Goal: Information Seeking & Learning: Learn about a topic

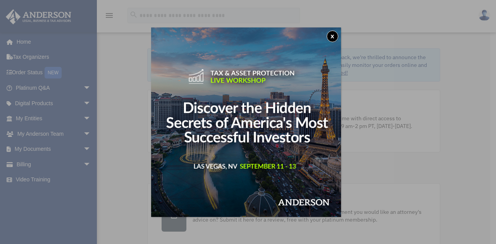
click at [336, 34] on button "x" at bounding box center [333, 37] width 12 height 12
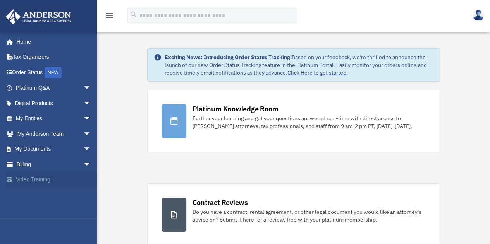
click at [28, 176] on link "Video Training" at bounding box center [53, 179] width 97 height 15
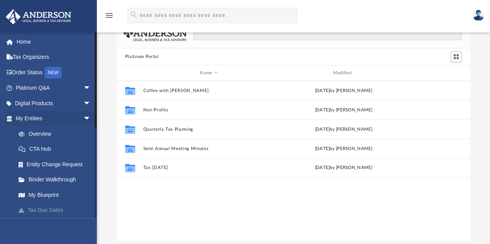
scroll to position [25, 0]
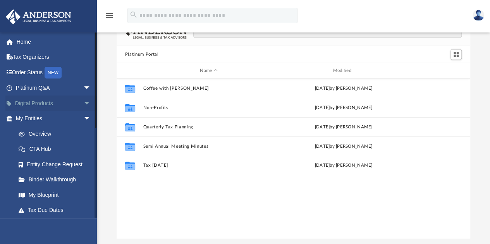
click at [83, 101] on span "arrow_drop_down" at bounding box center [90, 104] width 15 height 16
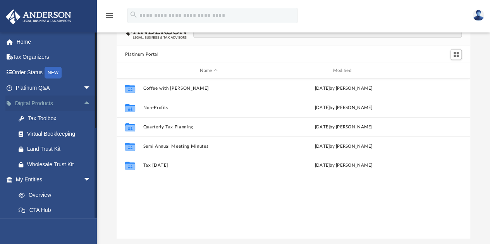
click at [83, 101] on span "arrow_drop_up" at bounding box center [90, 104] width 15 height 16
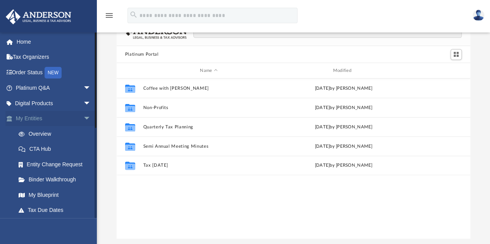
click at [83, 118] on span "arrow_drop_down" at bounding box center [90, 119] width 15 height 16
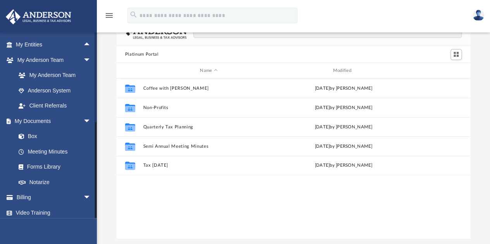
scroll to position [77, 0]
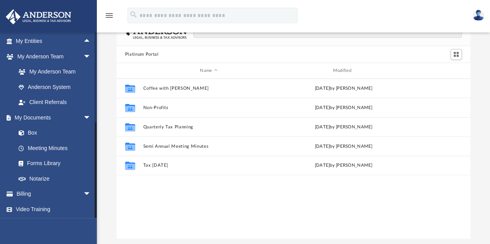
drag, startPoint x: 95, startPoint y: 114, endPoint x: 103, endPoint y: 207, distance: 93.4
click at [103, 207] on div "App chasecarinc2013@gmail.com Sign Out chasecarinc2013@gmail.com Home Tax Organ…" at bounding box center [245, 117] width 490 height 245
click at [43, 209] on link "Video Training" at bounding box center [53, 209] width 97 height 15
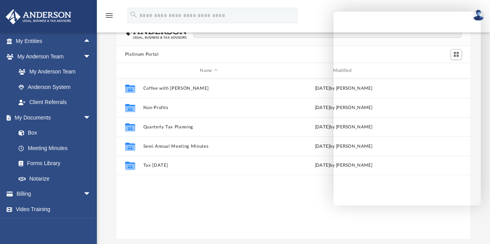
click at [343, 219] on div "Collaborated Folder Coffee with Carl Wed Aug 16 2023 by Matthew Moore Collabora…" at bounding box center [294, 159] width 354 height 161
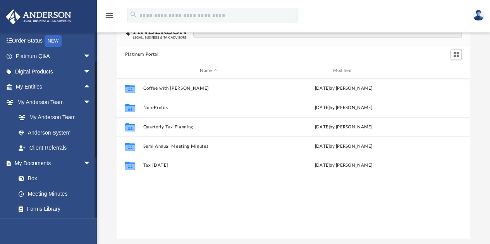
scroll to position [0, 0]
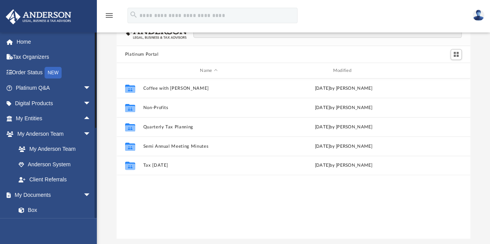
drag, startPoint x: 95, startPoint y: 130, endPoint x: 99, endPoint y: 14, distance: 116.3
click at [99, 14] on div "menu search Site Menu add chasecarinc2013@gmail.com Reset Password Logout App" at bounding box center [245, 117] width 490 height 284
click at [45, 86] on link "Platinum Q&A arrow_drop_down" at bounding box center [53, 88] width 97 height 15
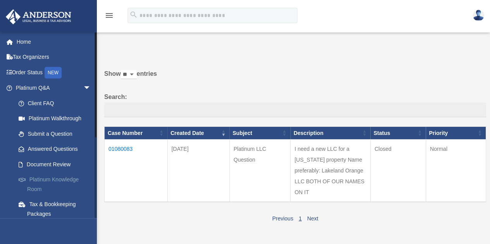
click at [55, 176] on link "Platinum Knowledge Room" at bounding box center [57, 184] width 92 height 25
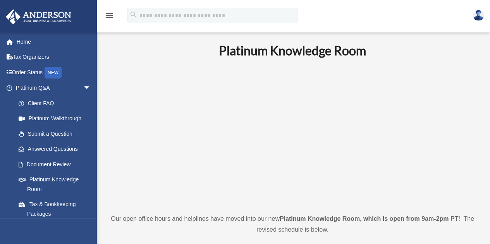
click at [451, 116] on p at bounding box center [292, 136] width 364 height 134
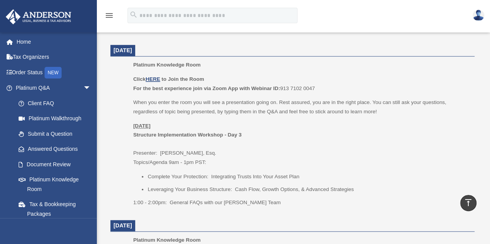
scroll to position [318, 0]
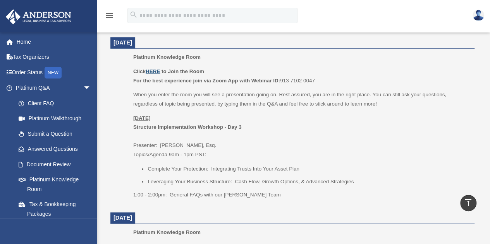
click at [157, 71] on u "HERE" at bounding box center [153, 72] width 14 height 6
